Goal: Transaction & Acquisition: Purchase product/service

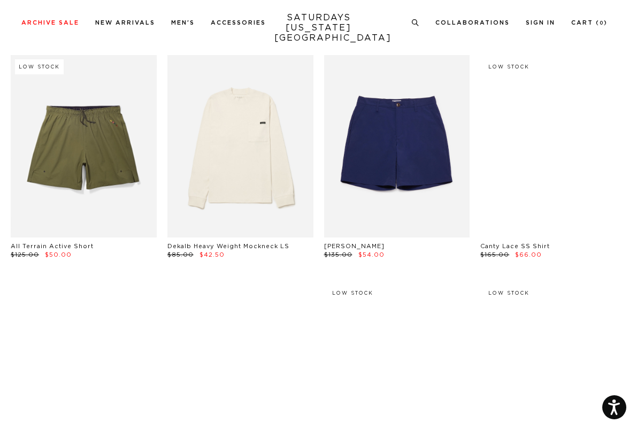
scroll to position [3054, 0]
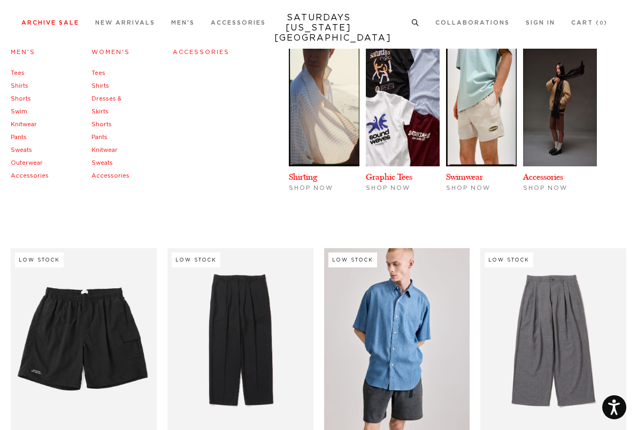
click at [22, 148] on link "Sweats" at bounding box center [21, 150] width 21 height 6
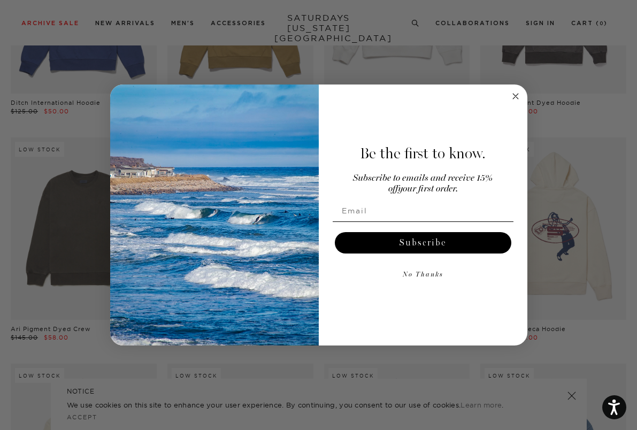
scroll to position [2237, 0]
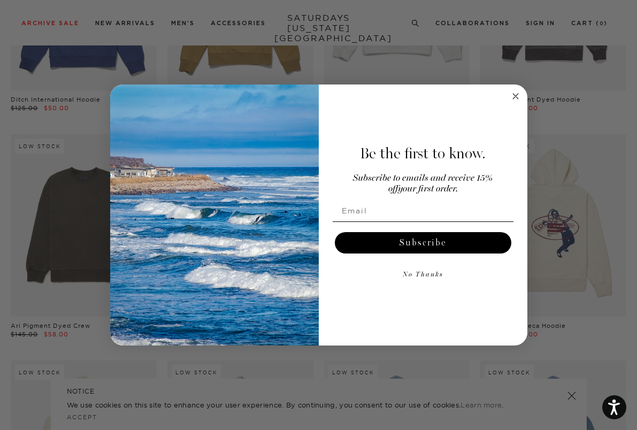
click at [519, 96] on circle "Close dialog" at bounding box center [515, 96] width 12 height 12
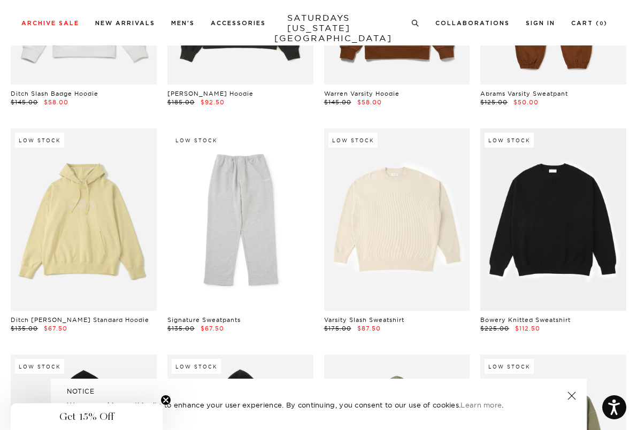
scroll to position [792, 0]
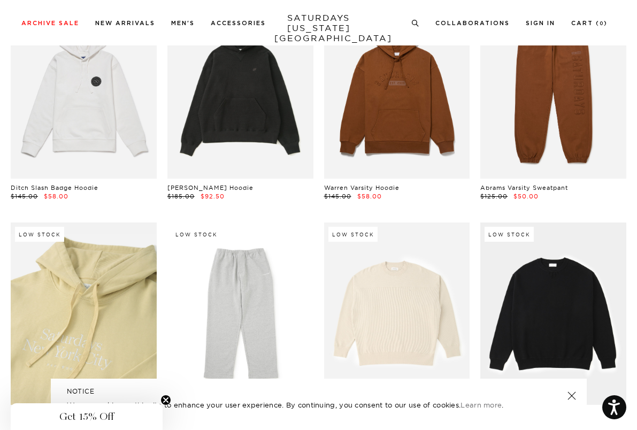
click at [106, 301] on link at bounding box center [84, 313] width 146 height 182
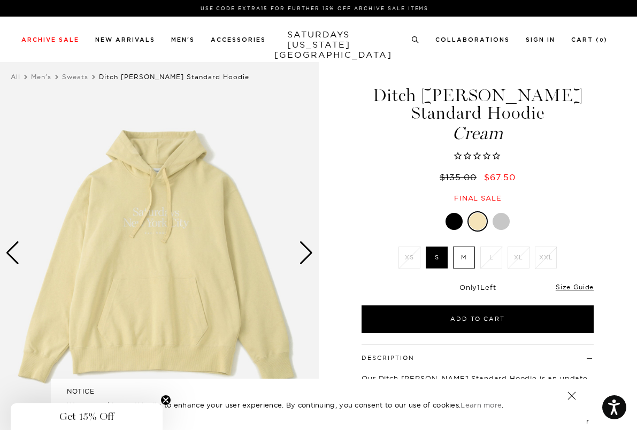
click at [463, 246] on label "M" at bounding box center [464, 257] width 22 height 22
click at [0, 0] on input "M" at bounding box center [0, 0] width 0 height 0
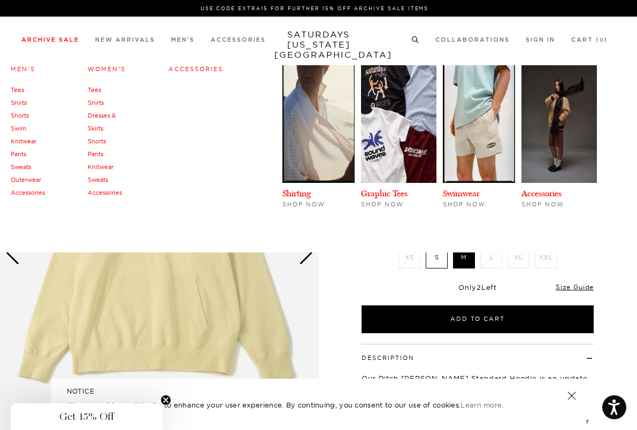
click at [42, 39] on link "Archive Sale" at bounding box center [50, 40] width 58 height 6
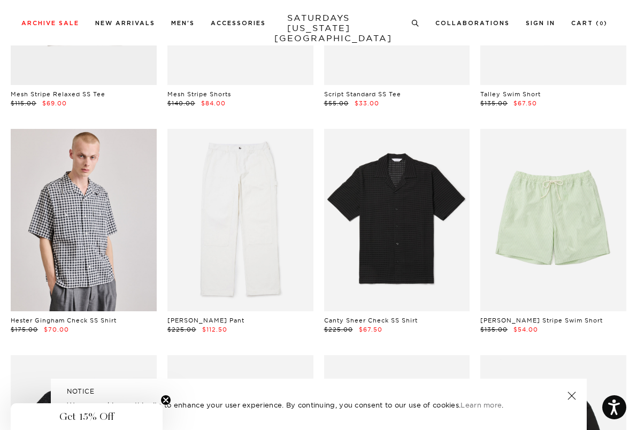
scroll to position [647, 0]
